Goal: Information Seeking & Learning: Check status

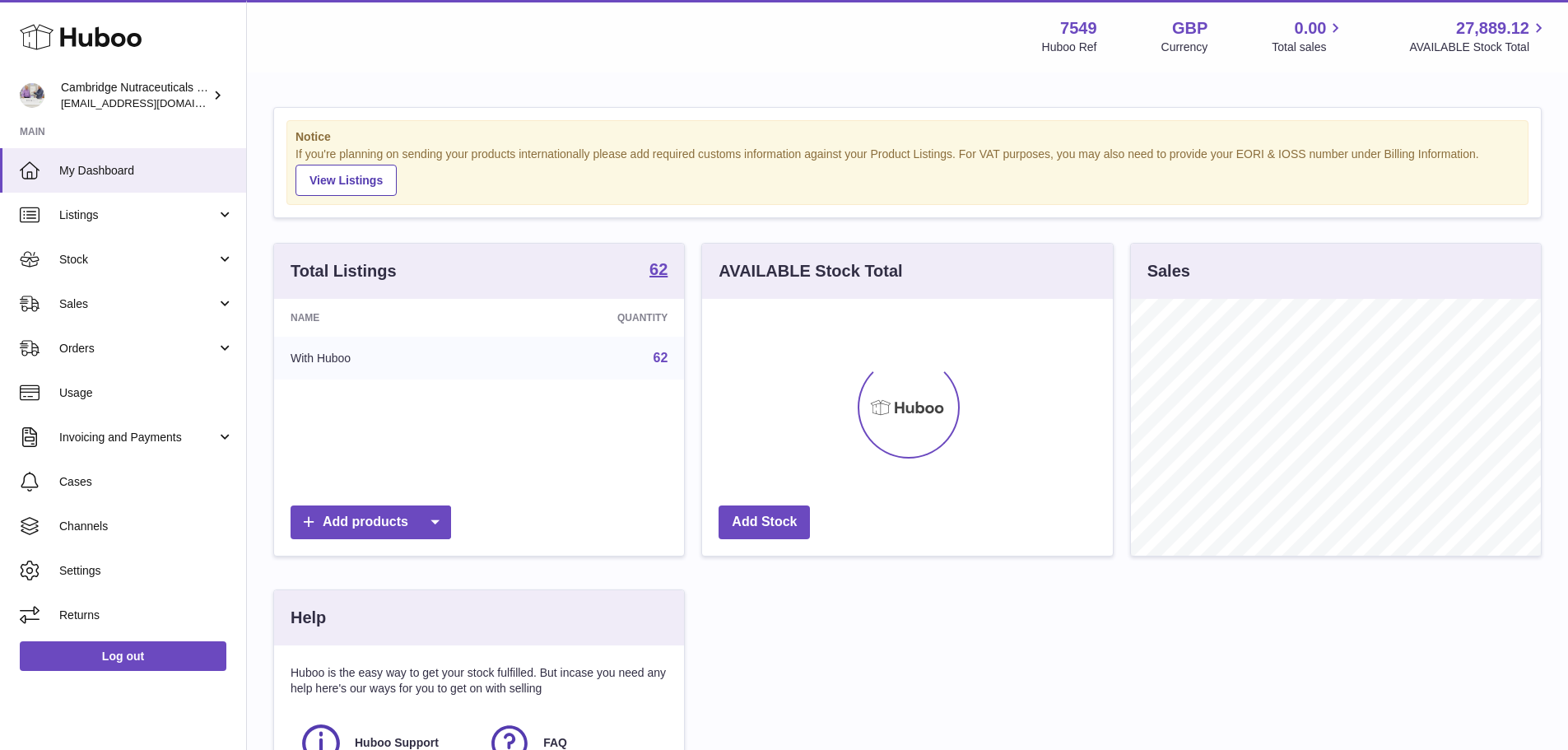
scroll to position [256, 411]
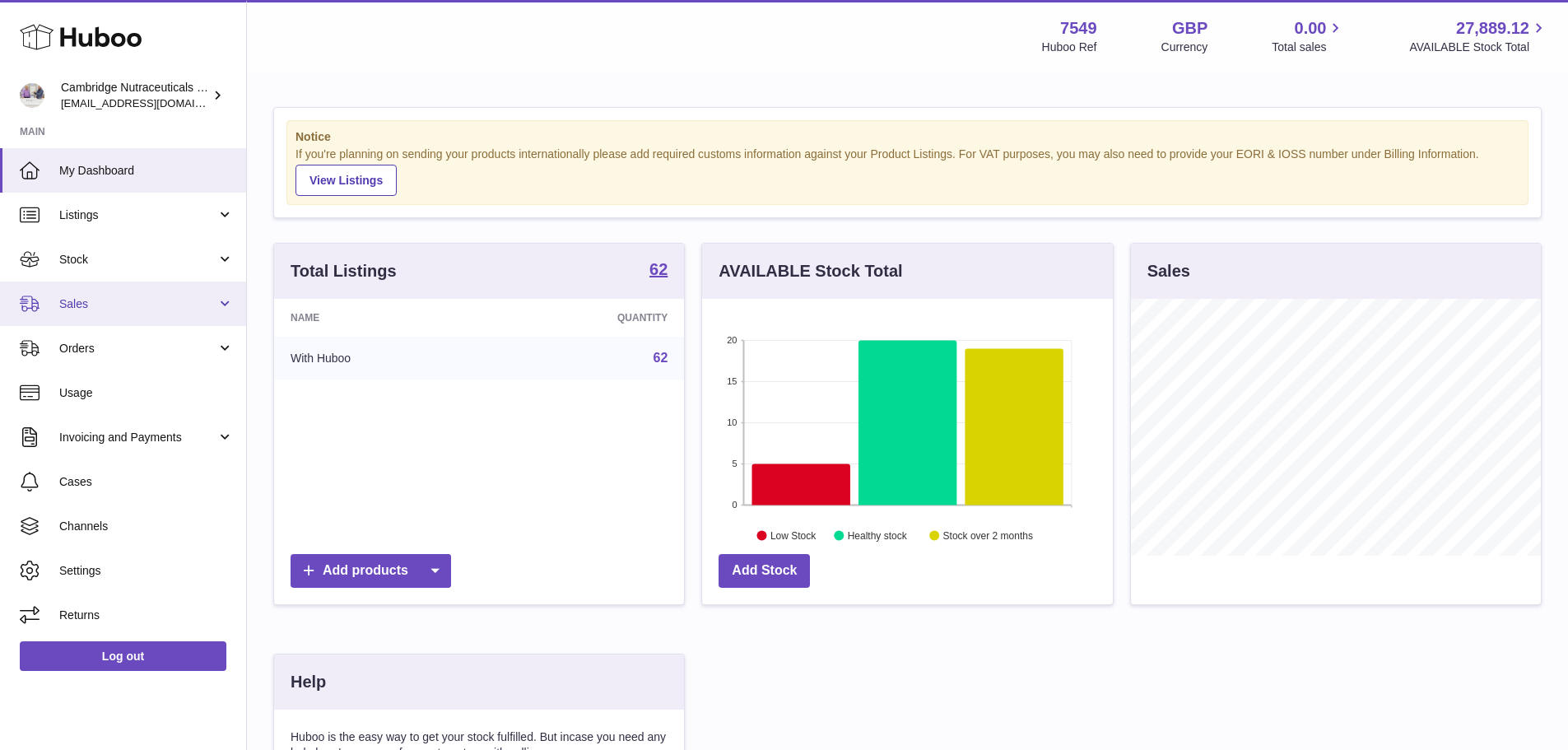
click at [81, 301] on span "Sales" at bounding box center [138, 304] width 157 height 16
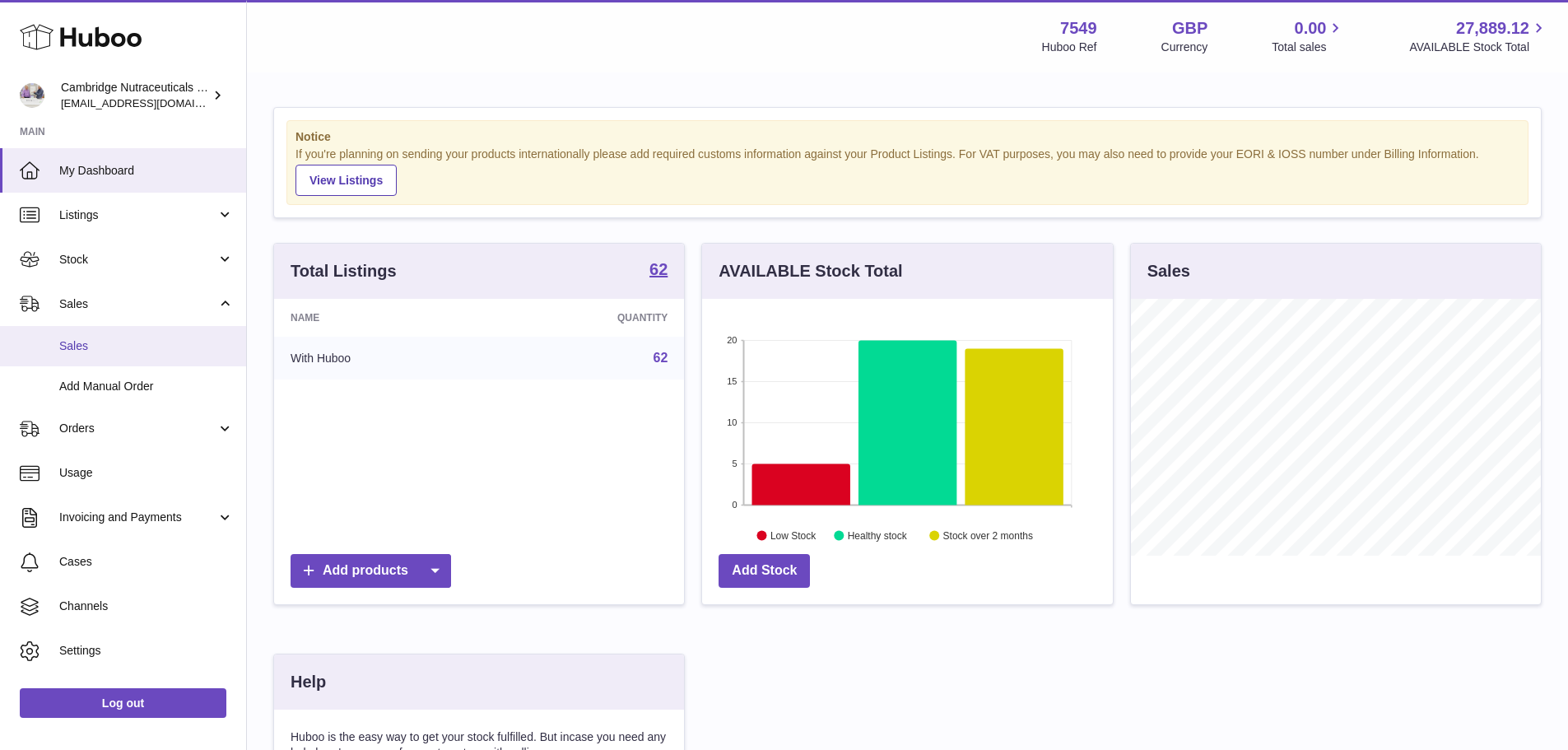
click at [117, 336] on link "Sales" at bounding box center [123, 346] width 246 height 41
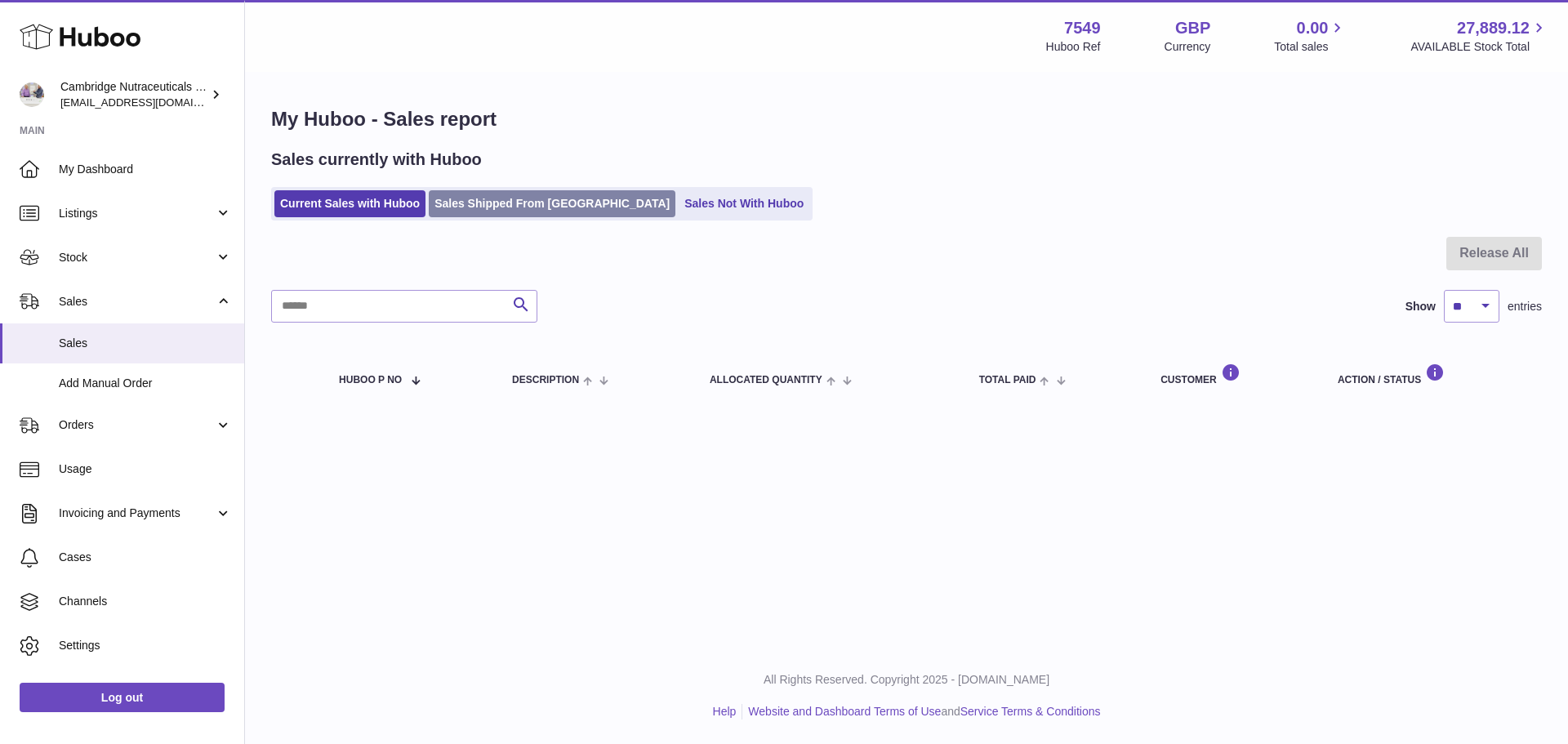
click at [501, 207] on link "Sales Shipped From Huboo" at bounding box center [552, 203] width 247 height 27
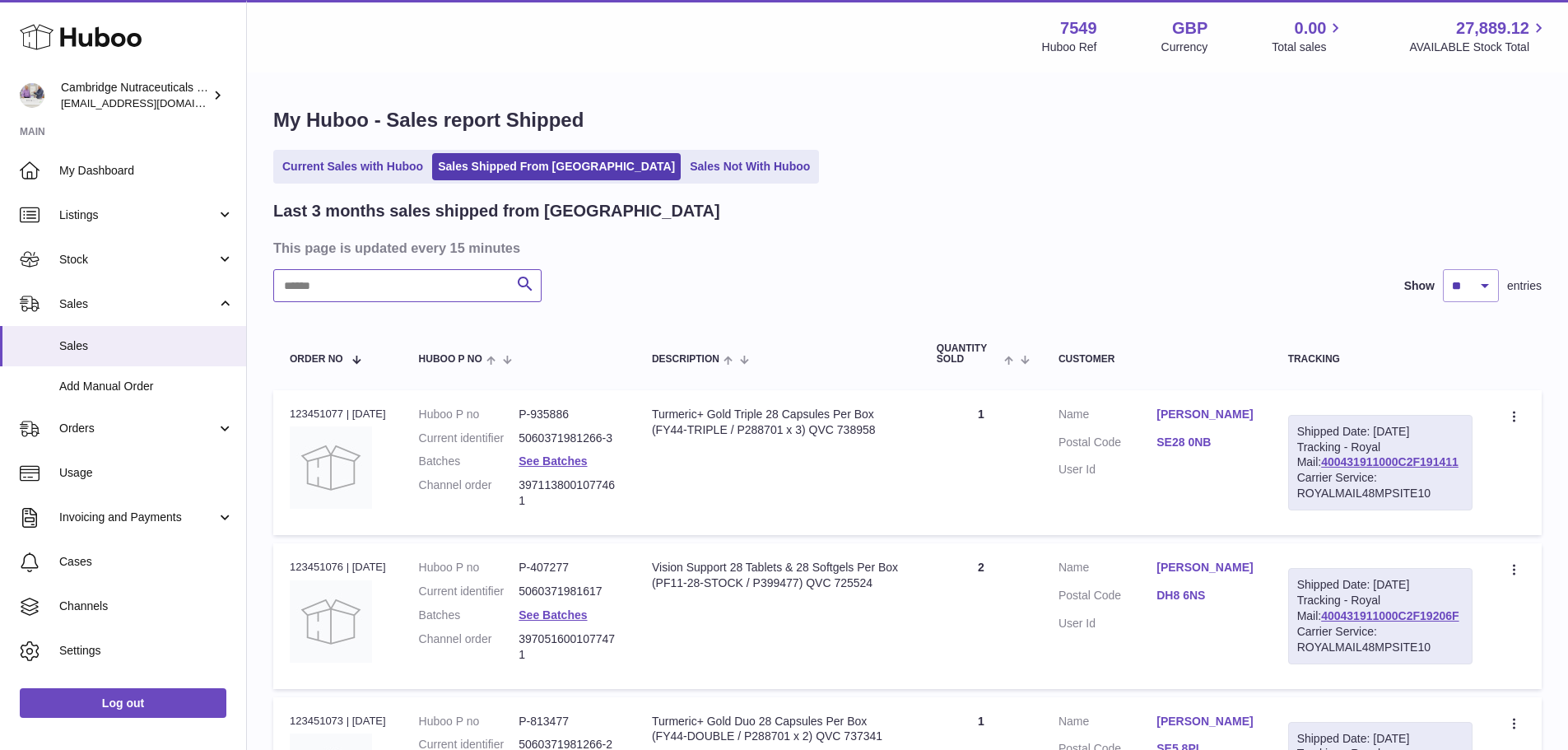
click at [318, 295] on input "text" at bounding box center [407, 286] width 268 height 33
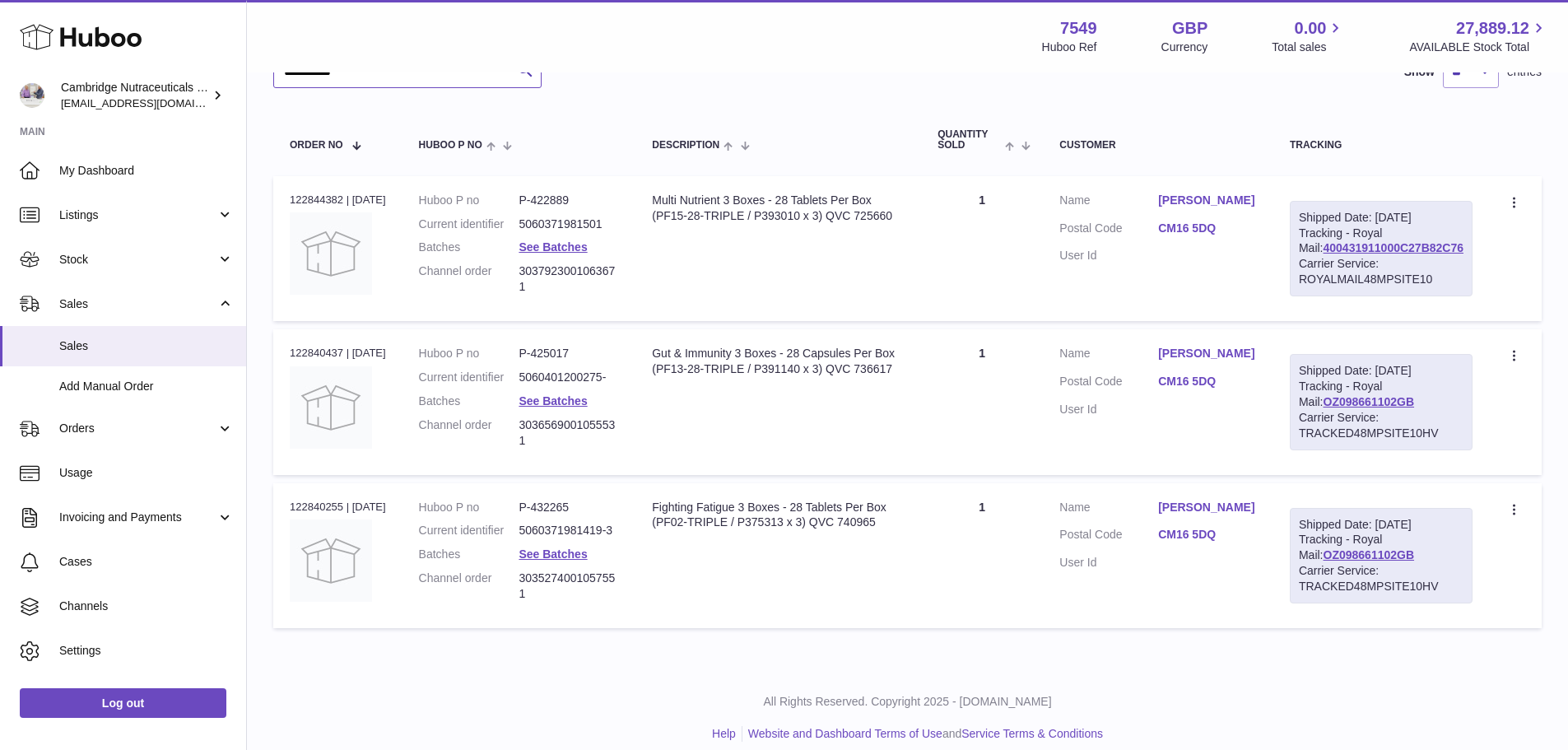
scroll to position [247, 0]
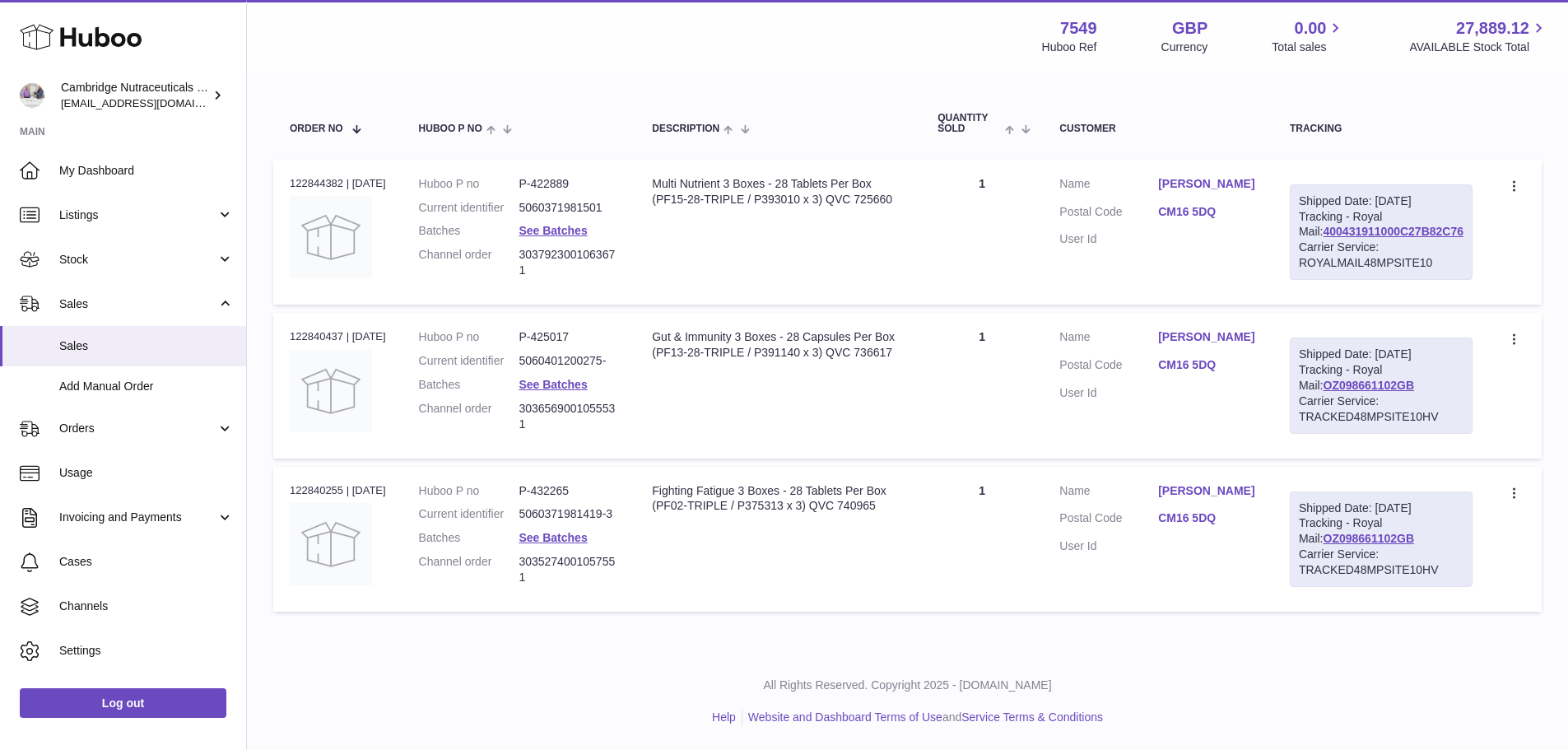
type input "**********"
click at [339, 498] on div "Order no 122840255 | 14th Aug" at bounding box center [338, 491] width 96 height 15
copy div "122840255"
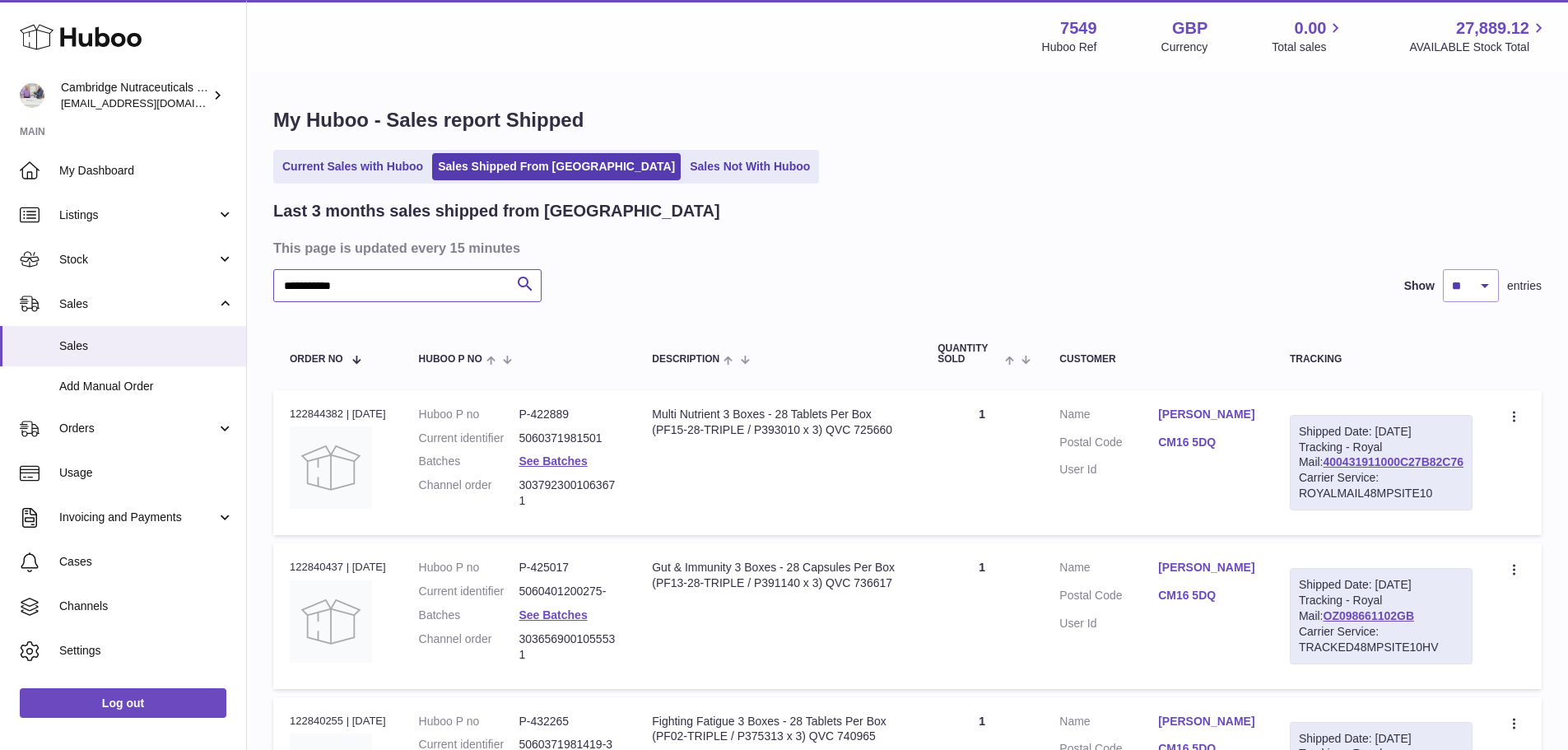
drag, startPoint x: 373, startPoint y: 291, endPoint x: 279, endPoint y: 287, distance: 94.1
click at [279, 287] on input "**********" at bounding box center [407, 286] width 268 height 33
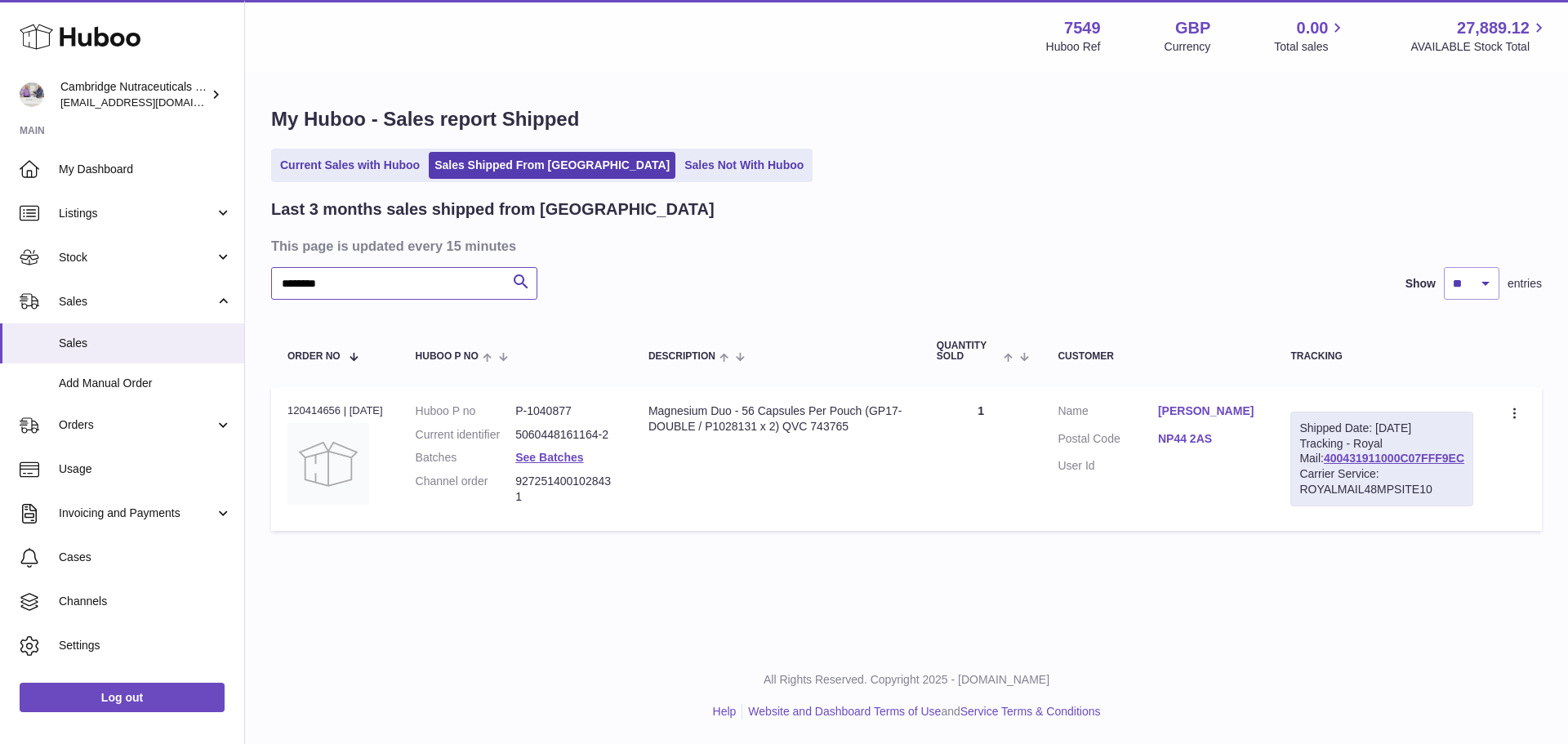
type input "********"
click at [1203, 412] on link "ELIZABETH JONES" at bounding box center [1208, 411] width 99 height 16
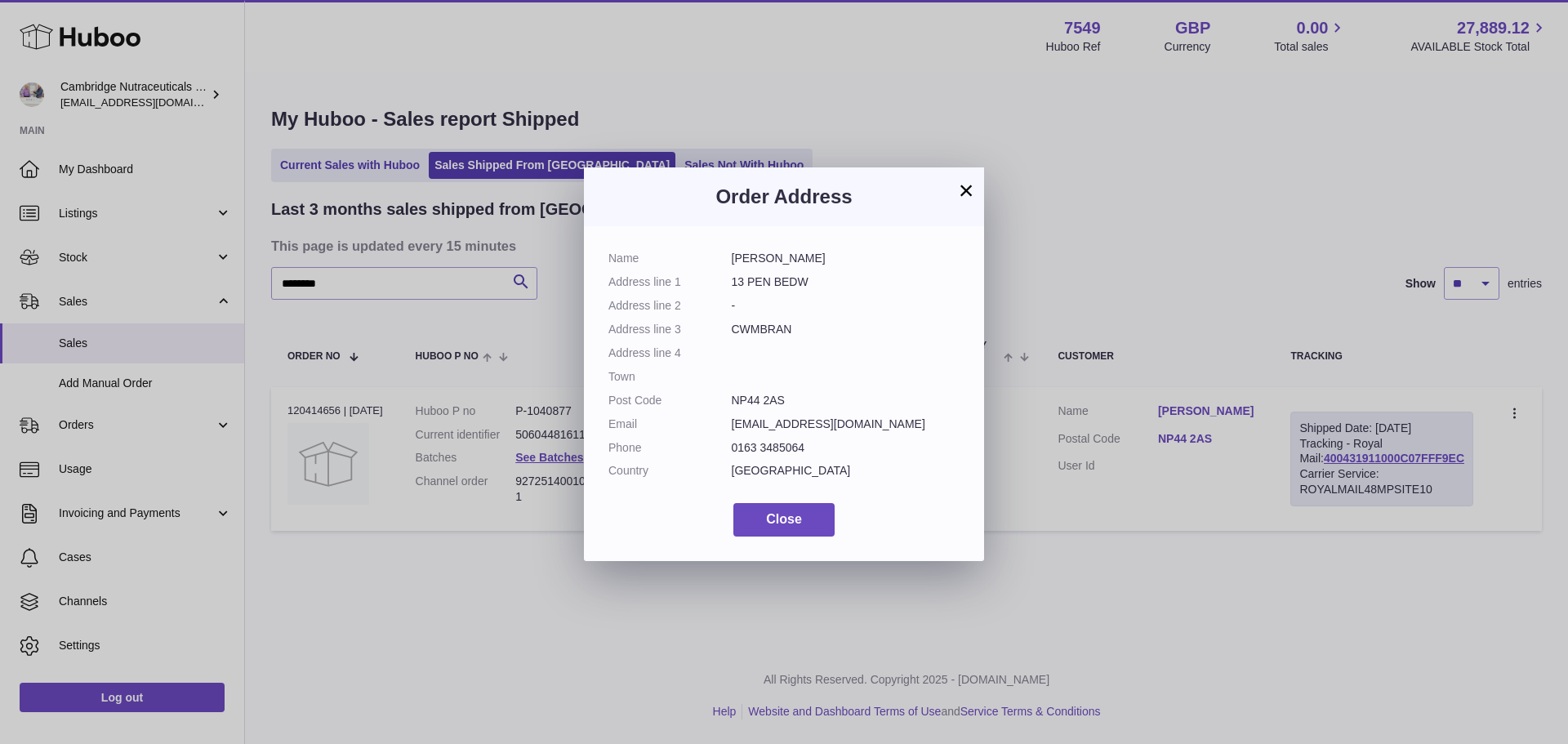
click at [965, 187] on button "×" at bounding box center [965, 190] width 19 height 19
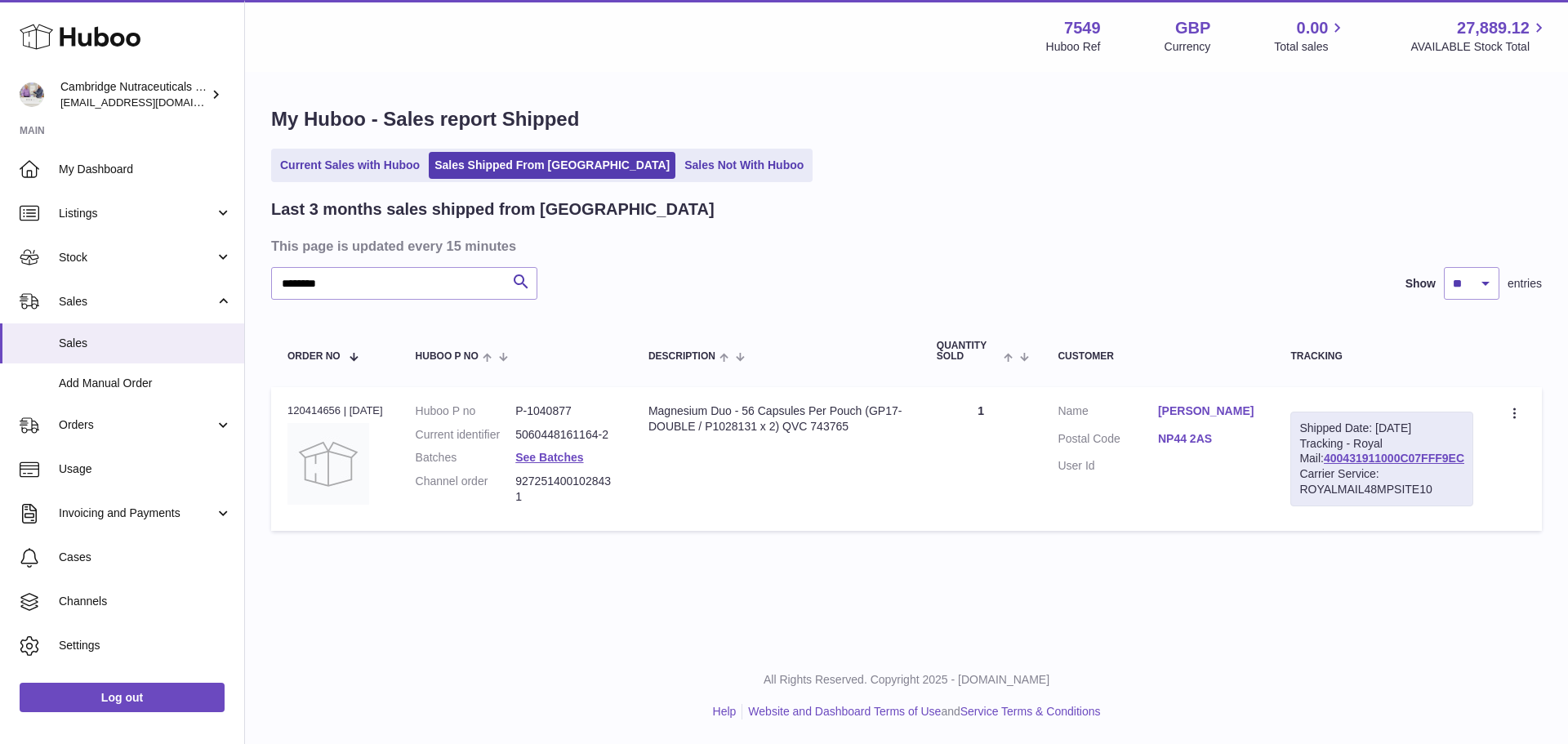
click at [317, 411] on div "Order no 120414656 | 4th Jul" at bounding box center [335, 411] width 96 height 15
copy div "120414656"
